Goal: Information Seeking & Learning: Understand process/instructions

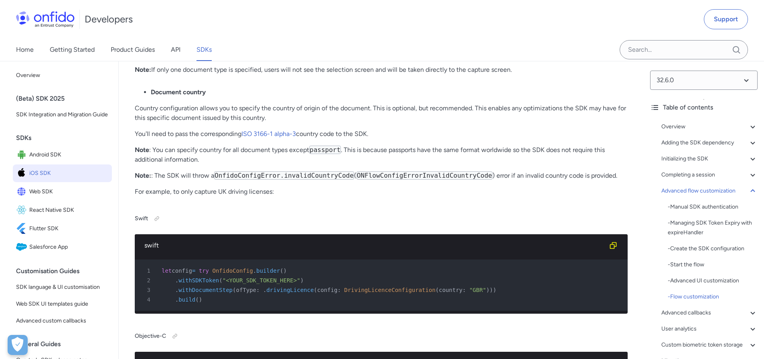
scroll to position [10995, 0]
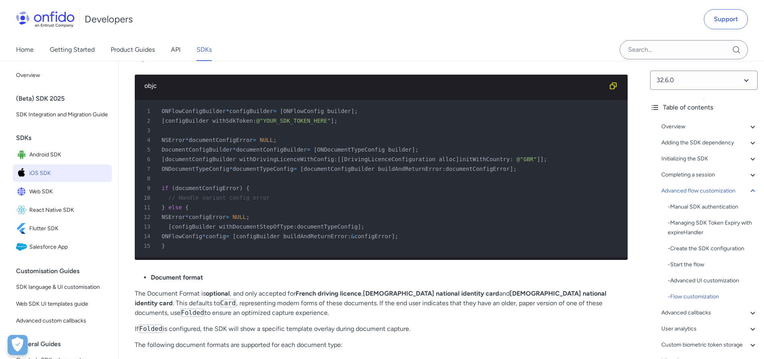
scroll to position [11104, 0]
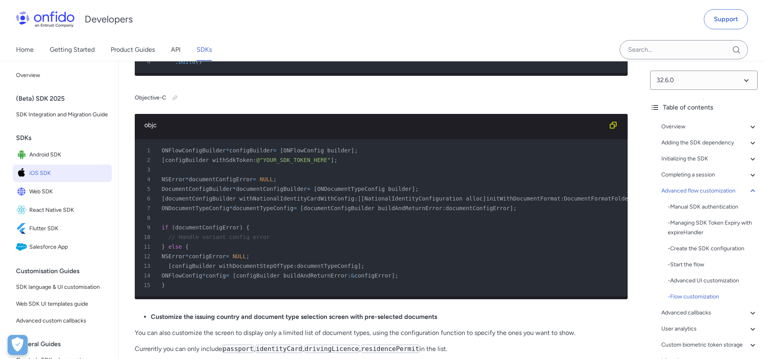
scroll to position [11955, 0]
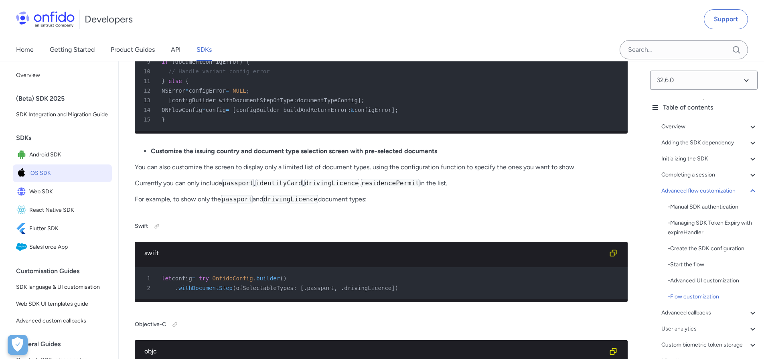
scroll to position [11898, 0]
